Goal: Transaction & Acquisition: Purchase product/service

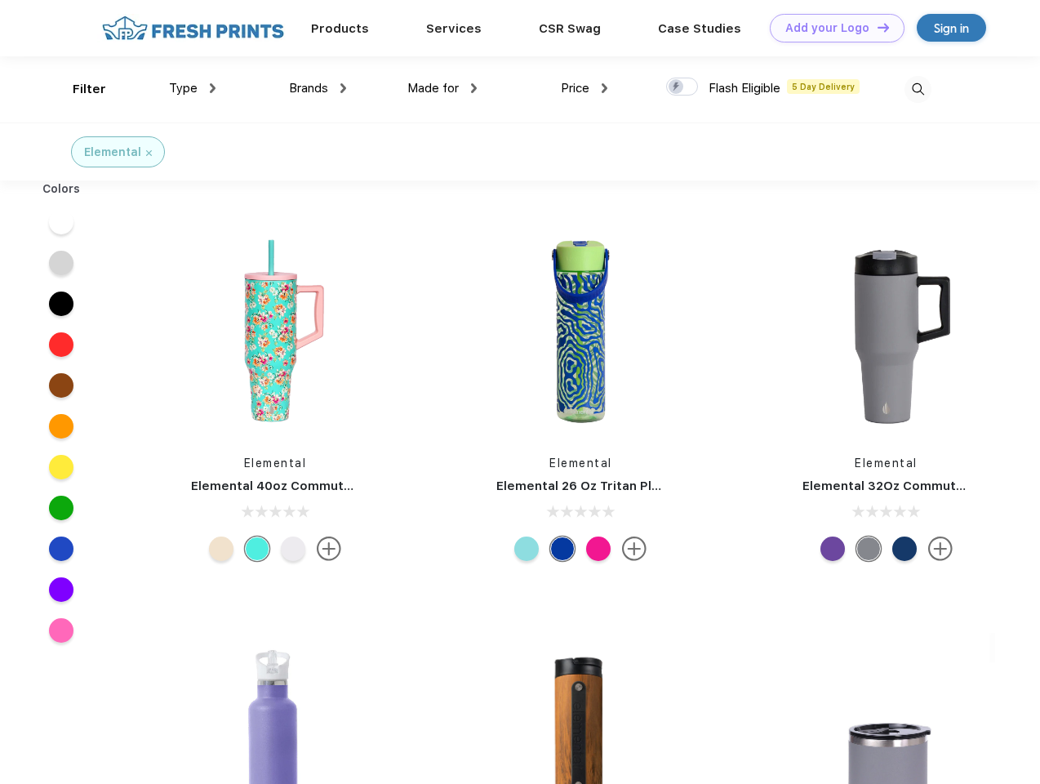
scroll to position [1, 0]
click at [831, 28] on link "Add your Logo Design Tool" at bounding box center [837, 28] width 135 height 29
click at [0, 0] on div "Design Tool" at bounding box center [0, 0] width 0 height 0
click at [876, 27] on link "Add your Logo Design Tool" at bounding box center [837, 28] width 135 height 29
click at [78, 89] on div "Filter" at bounding box center [89, 89] width 33 height 19
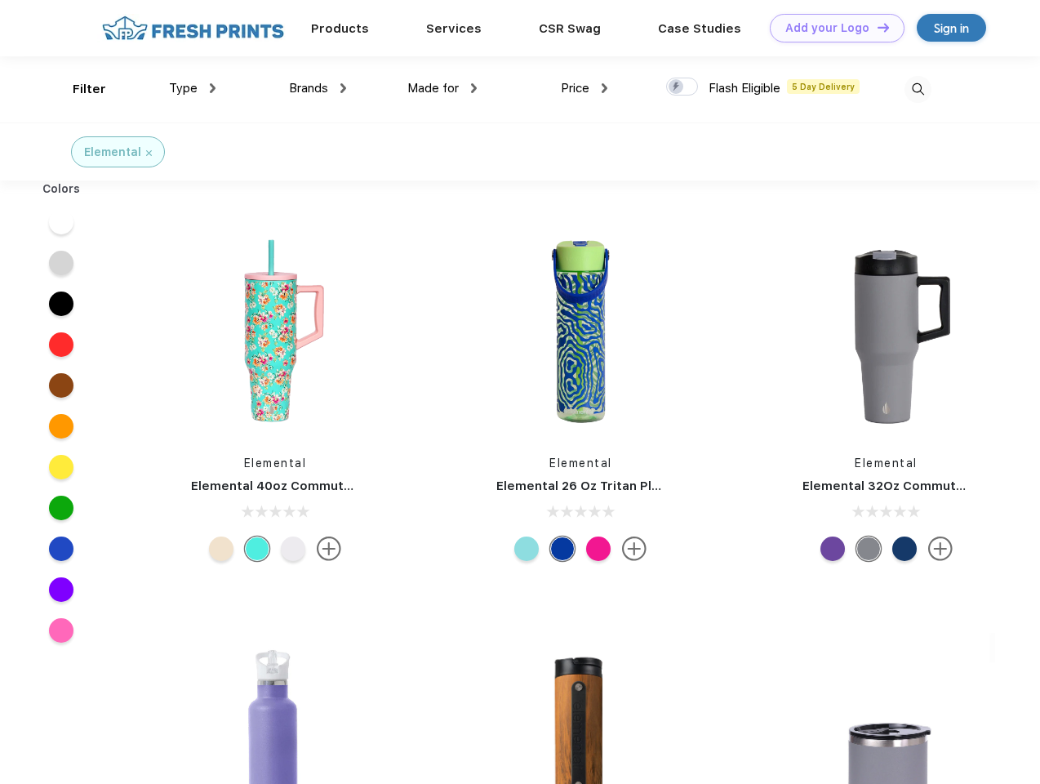
click at [193, 88] on span "Type" at bounding box center [183, 88] width 29 height 15
click at [318, 88] on span "Brands" at bounding box center [308, 88] width 39 height 15
click at [442, 88] on span "Made for" at bounding box center [432, 88] width 51 height 15
click at [585, 88] on span "Price" at bounding box center [575, 88] width 29 height 15
click at [682, 87] on div at bounding box center [682, 87] width 32 height 18
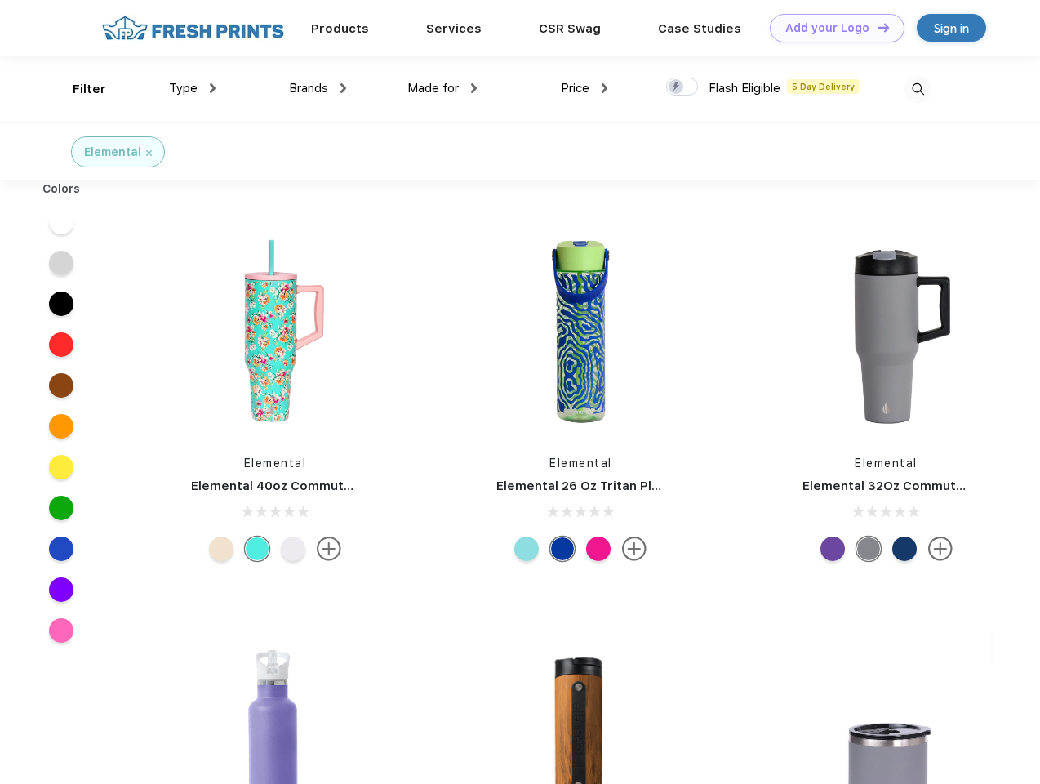
click at [677, 87] on input "checkbox" at bounding box center [671, 82] width 11 height 11
click at [918, 89] on img at bounding box center [918, 89] width 27 height 27
